Goal: Navigation & Orientation: Find specific page/section

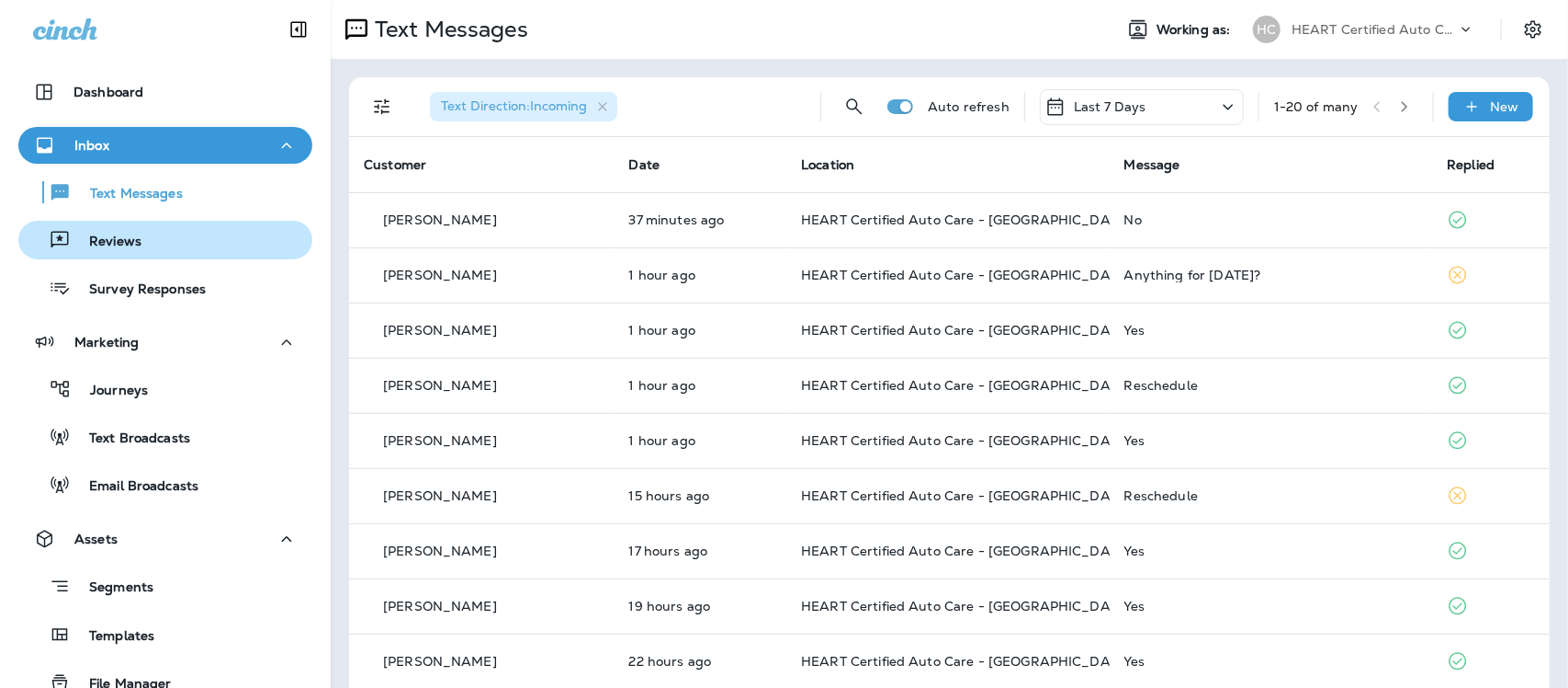
click at [105, 247] on p "Reviews" at bounding box center [106, 243] width 71 height 18
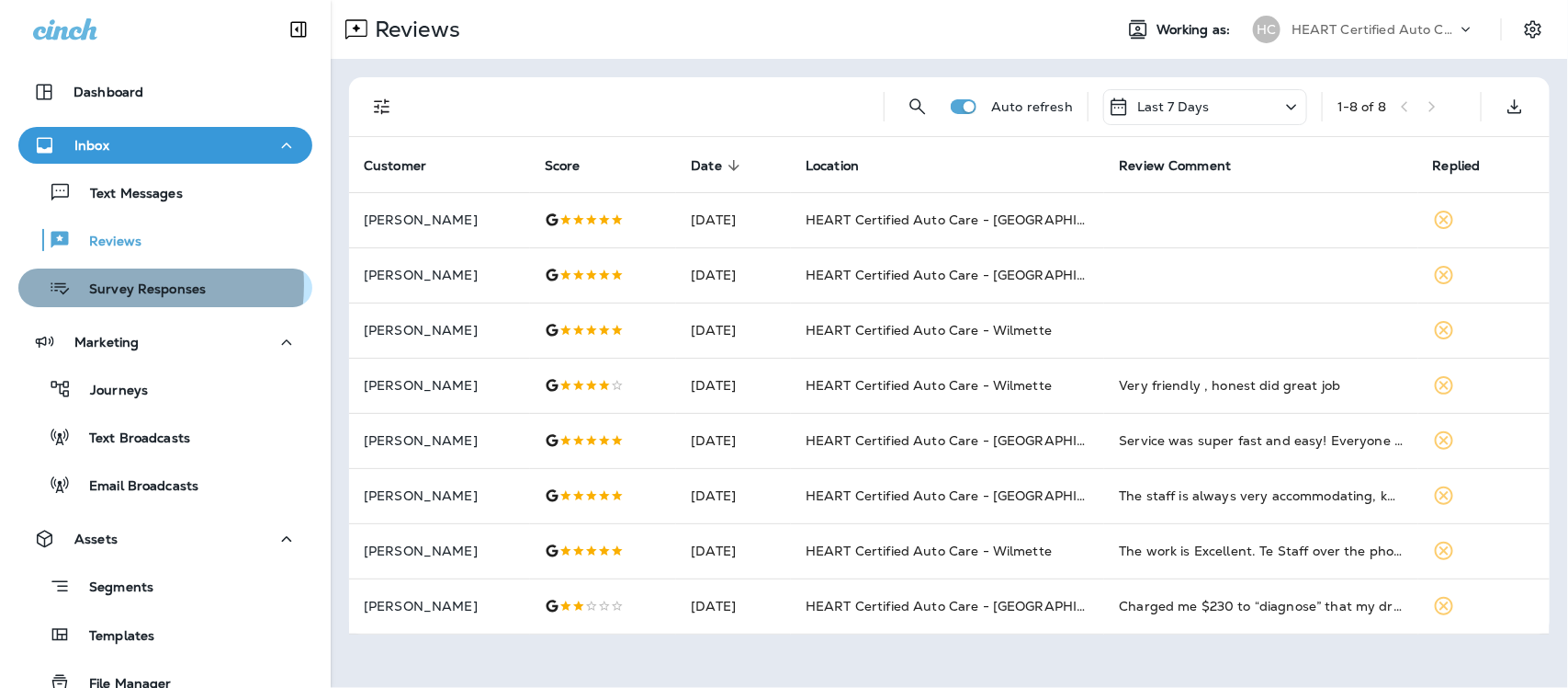
click at [120, 285] on p "Survey Responses" at bounding box center [138, 290] width 135 height 18
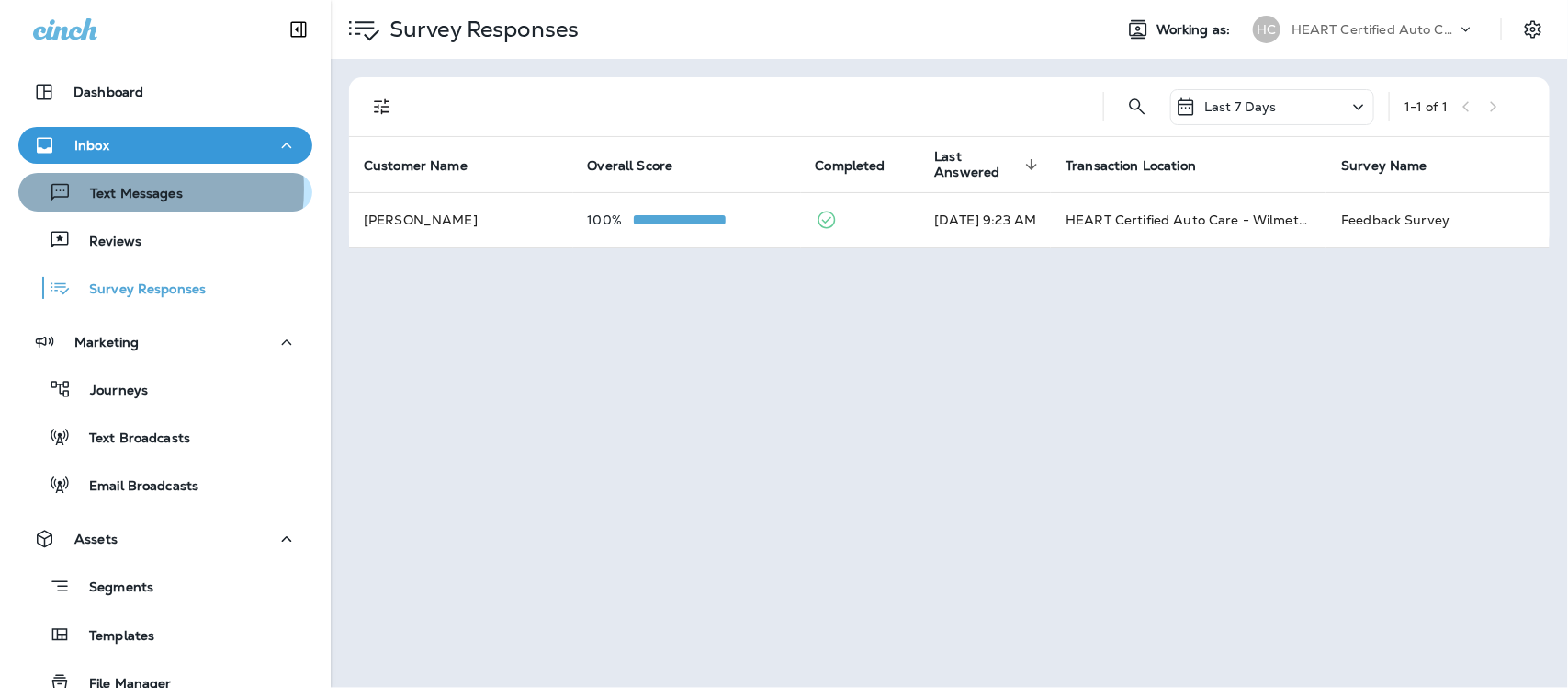
click at [120, 188] on p "Text Messages" at bounding box center [128, 195] width 111 height 18
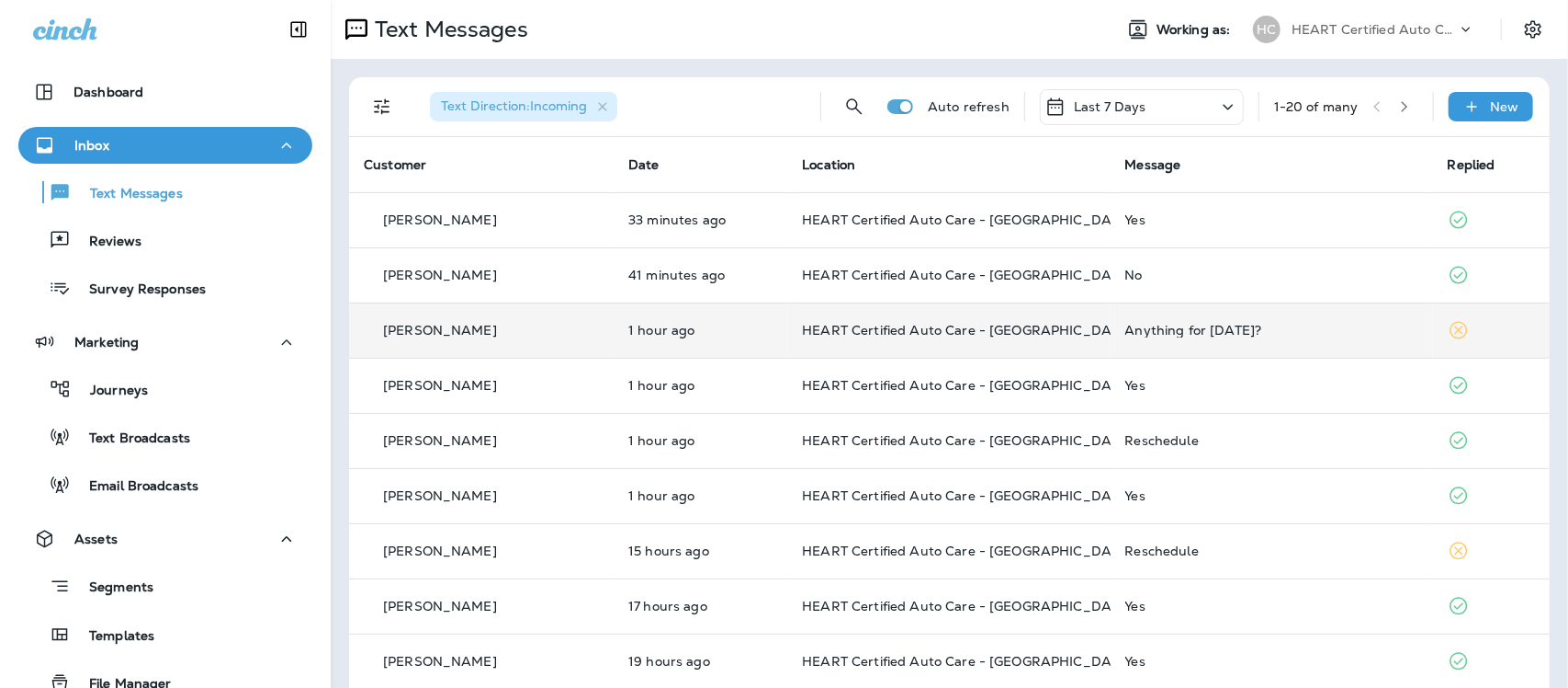
click at [1135, 332] on div "Anything for [DATE]?" at bounding box center [1272, 329] width 293 height 15
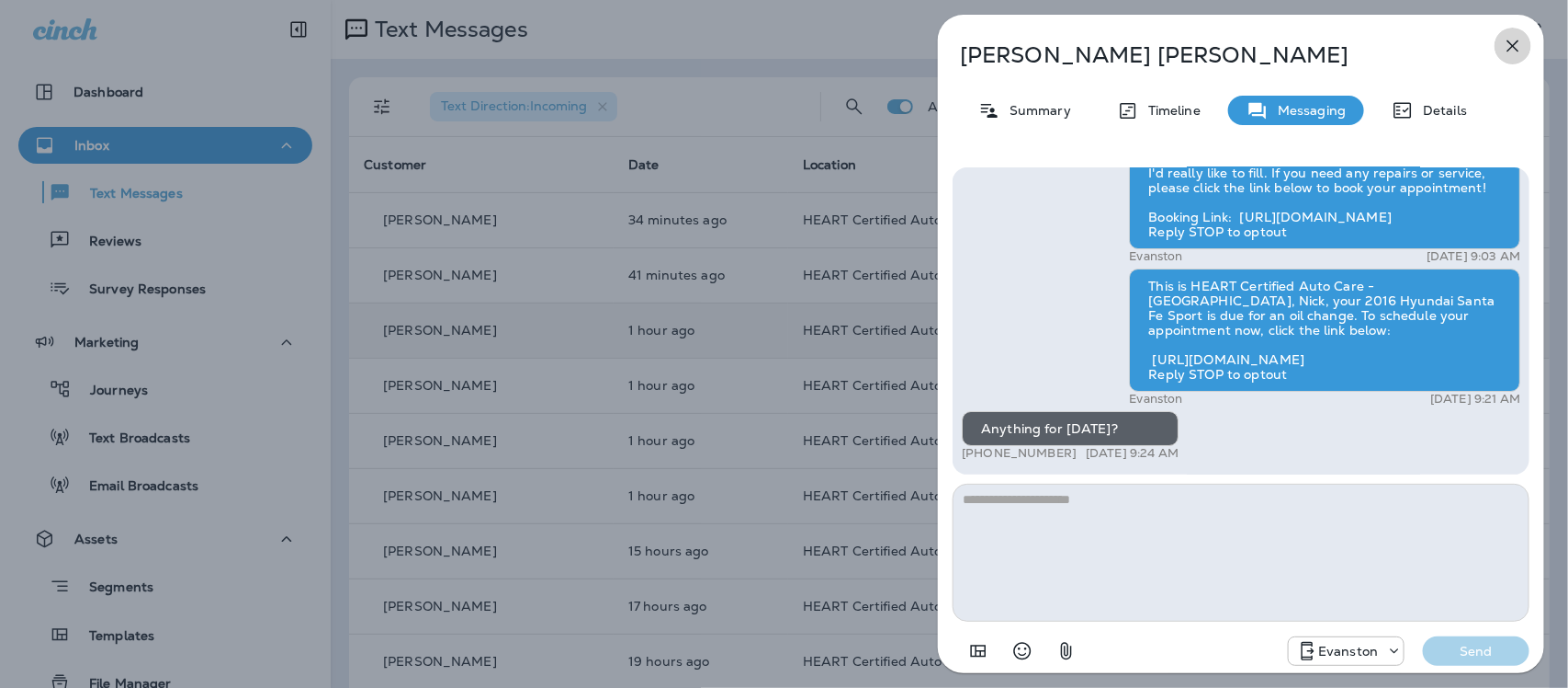
click at [1513, 42] on icon "button" at bounding box center [1512, 46] width 22 height 22
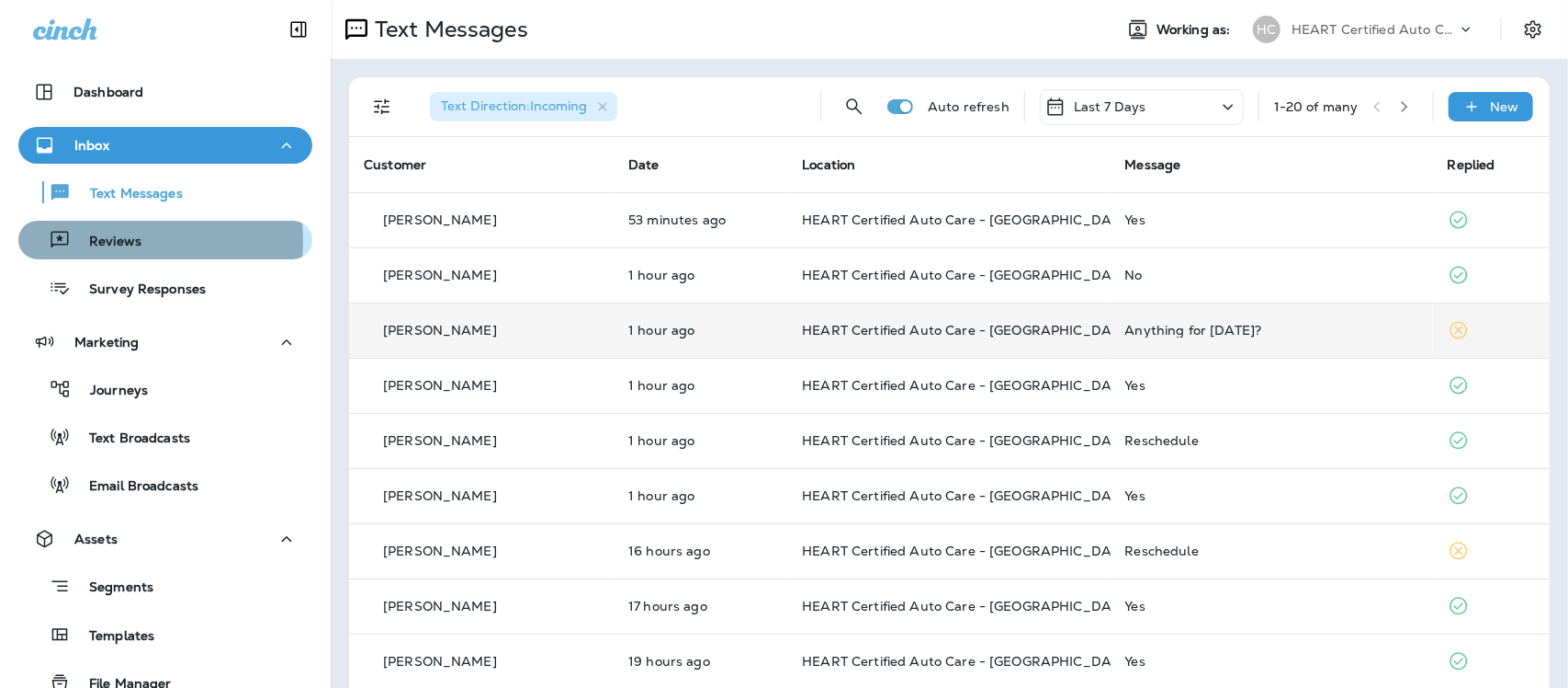
click at [121, 241] on p "Reviews" at bounding box center [106, 243] width 71 height 18
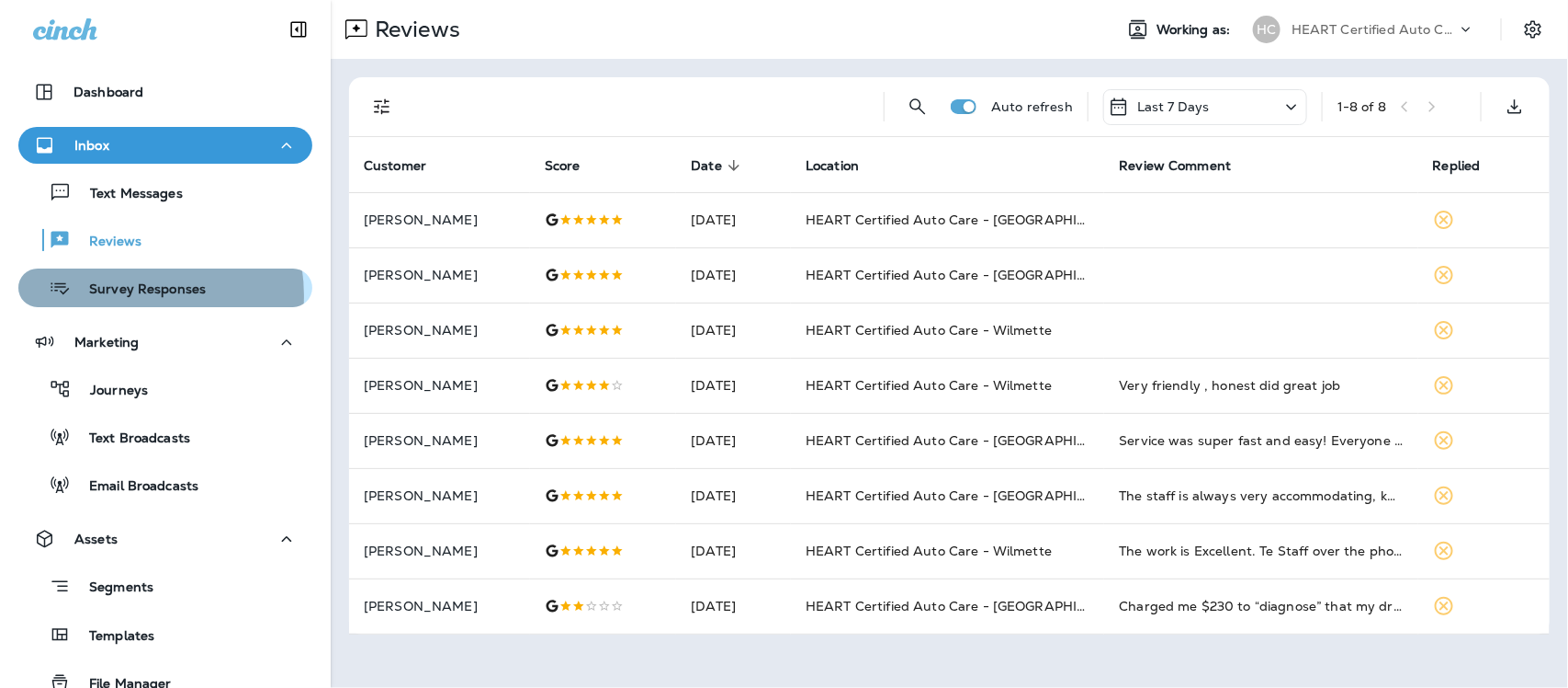
click at [129, 295] on p "Survey Responses" at bounding box center [138, 290] width 135 height 18
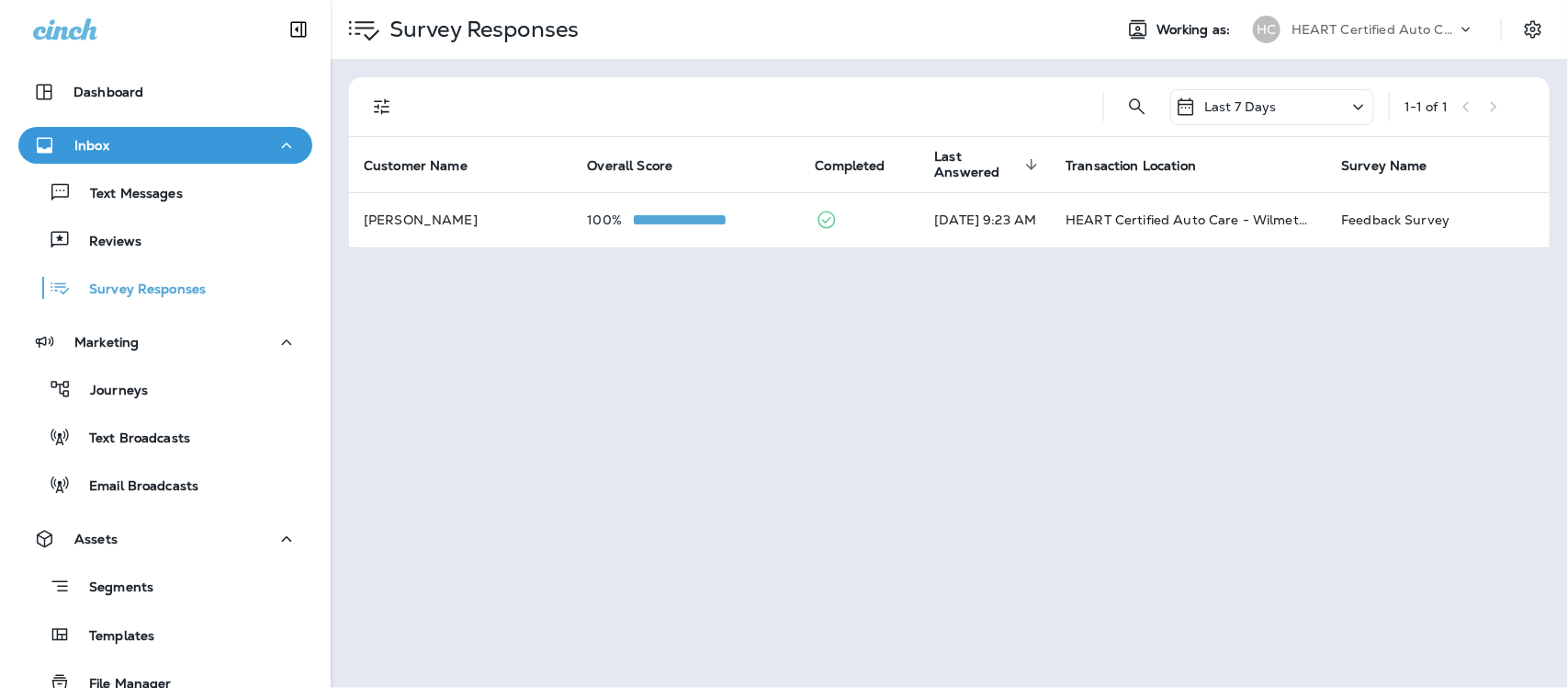
drag, startPoint x: 133, startPoint y: 193, endPoint x: 131, endPoint y: 171, distance: 22.1
click at [131, 190] on p "Text Messages" at bounding box center [128, 195] width 111 height 18
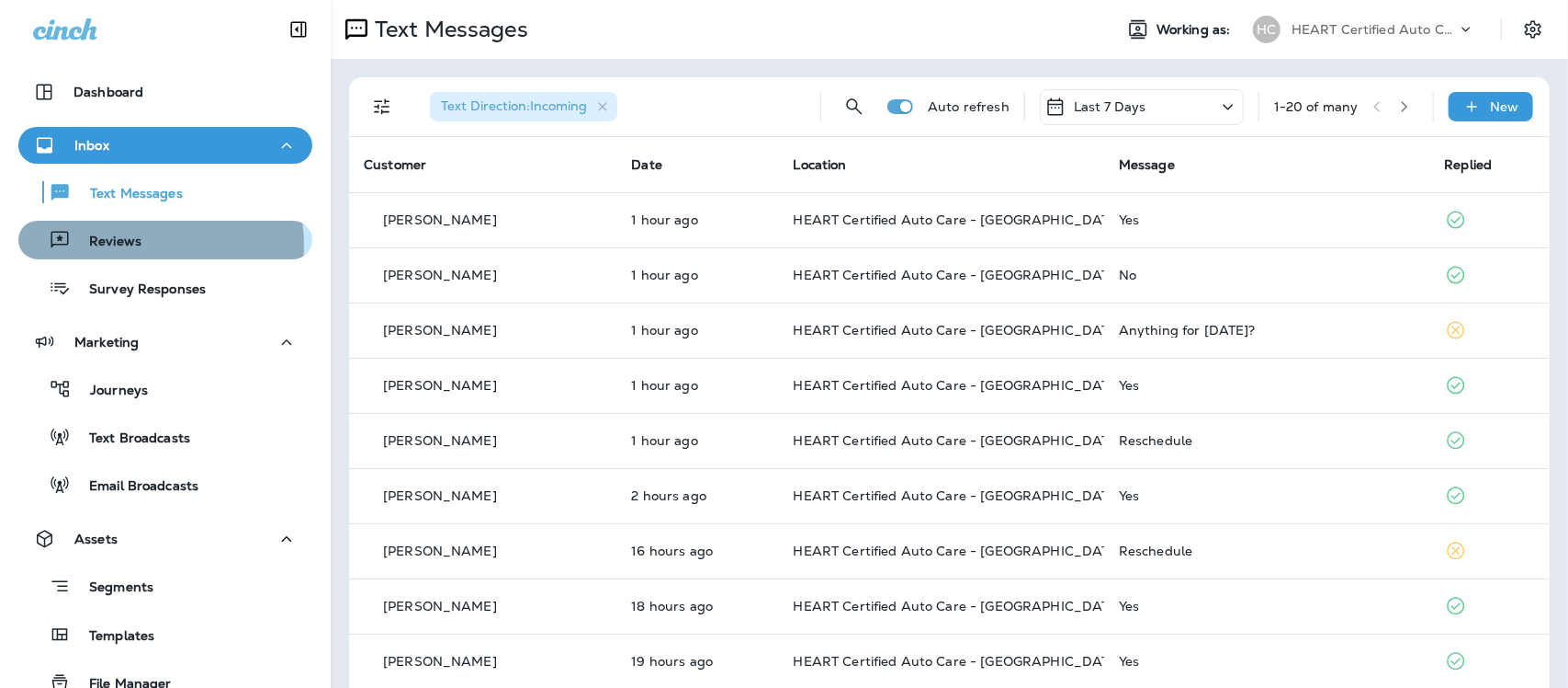
click at [122, 246] on p "Reviews" at bounding box center [106, 243] width 71 height 18
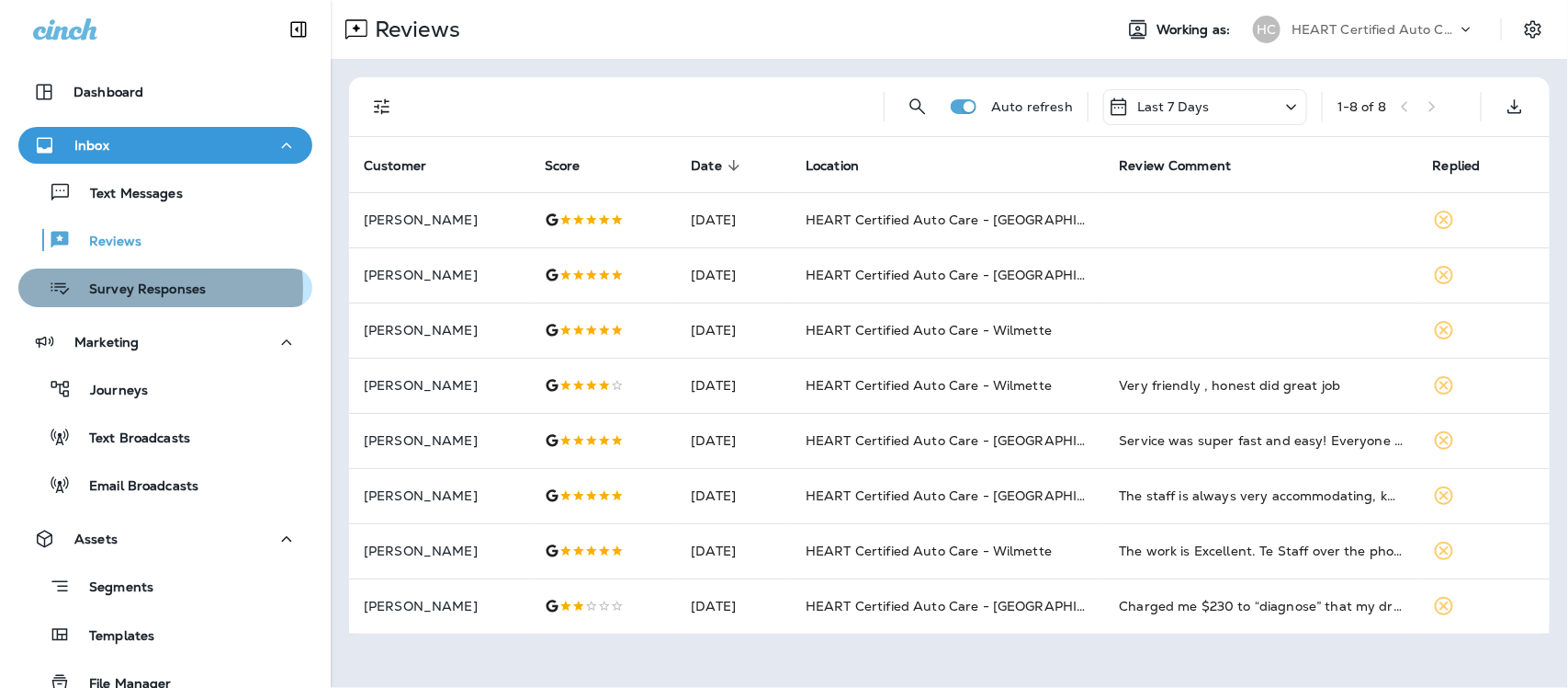
click at [139, 287] on p "Survey Responses" at bounding box center [138, 290] width 135 height 18
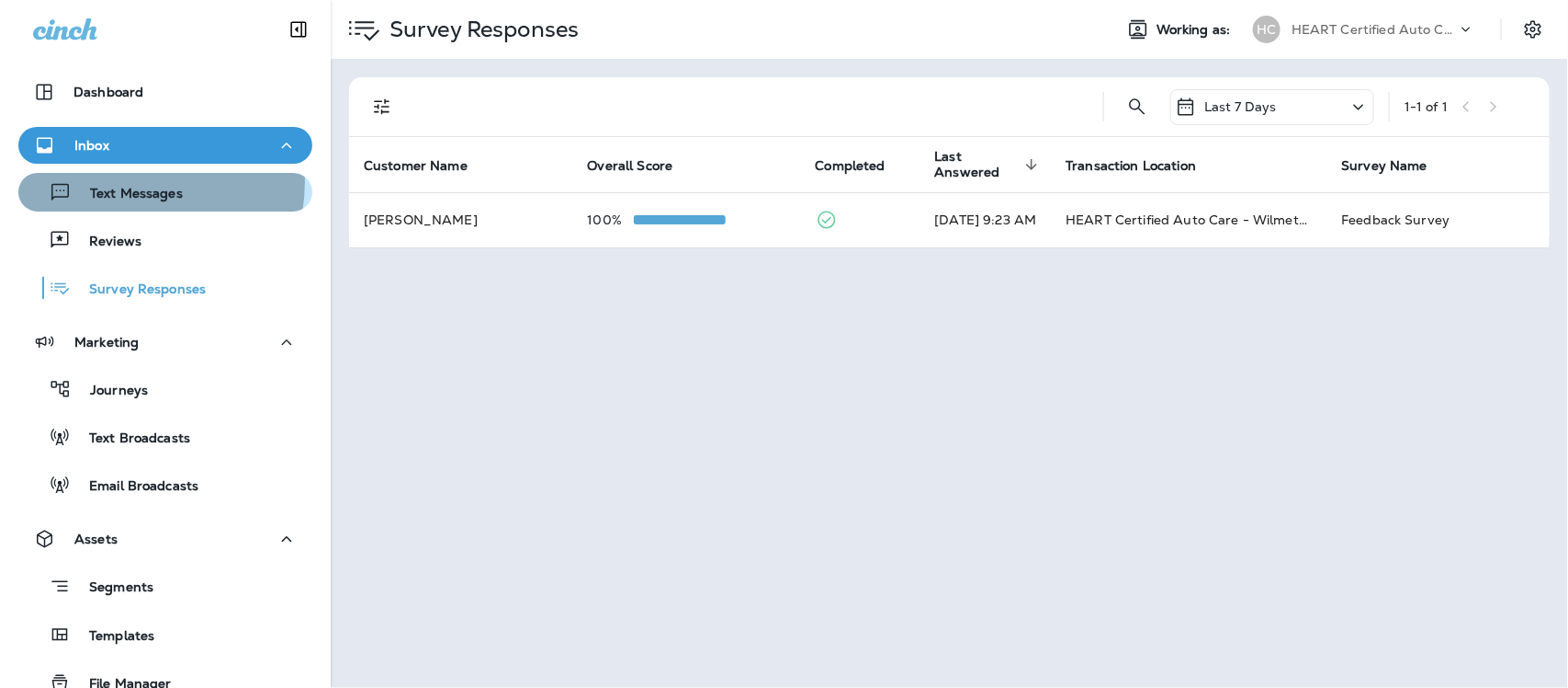
click at [117, 181] on div "Text Messages" at bounding box center [103, 192] width 157 height 27
